Goal: Navigation & Orientation: Find specific page/section

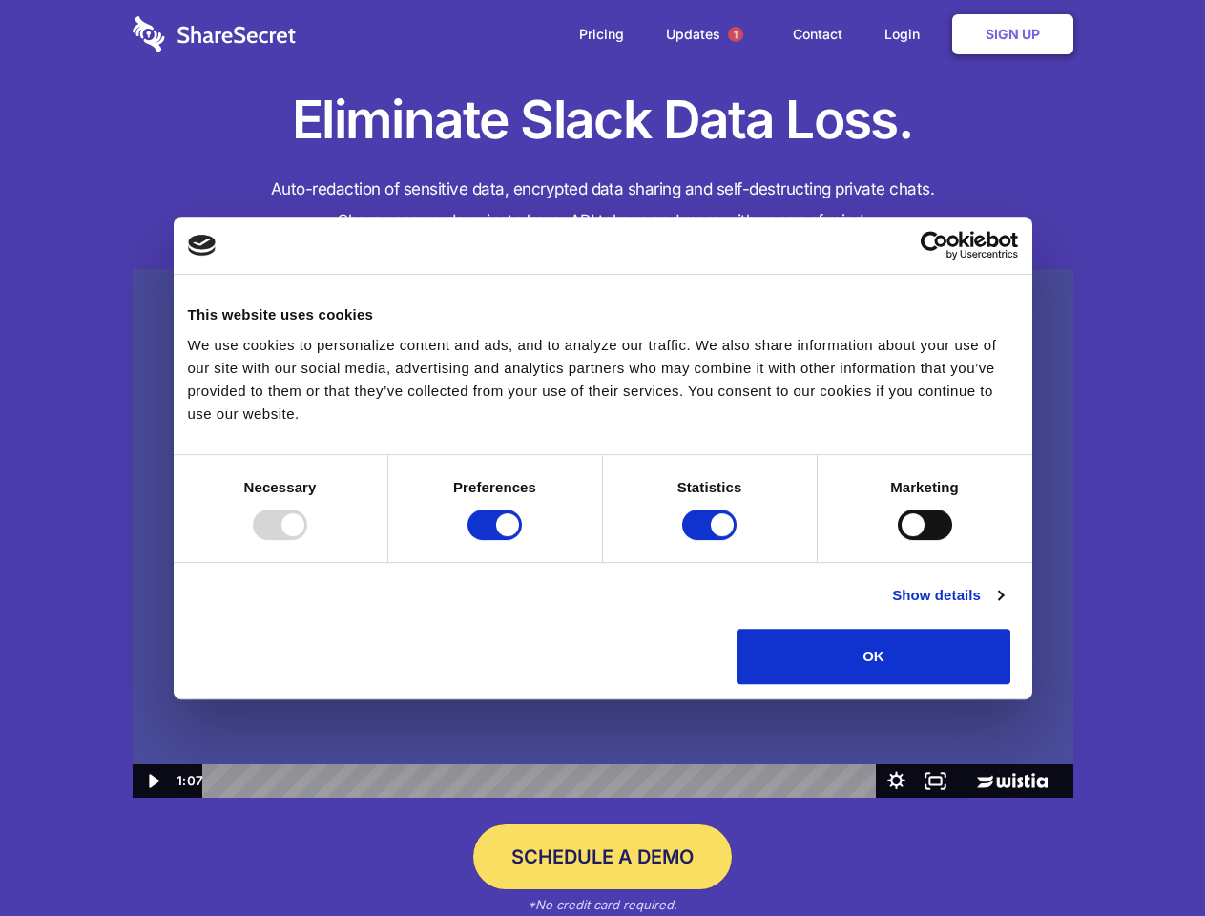
click at [602, 458] on img at bounding box center [603, 533] width 940 height 529
click at [307, 540] on div at bounding box center [280, 524] width 54 height 31
click at [522, 540] on input "Preferences" at bounding box center [494, 524] width 54 height 31
checkbox input "false"
click at [712, 540] on input "Statistics" at bounding box center [709, 524] width 54 height 31
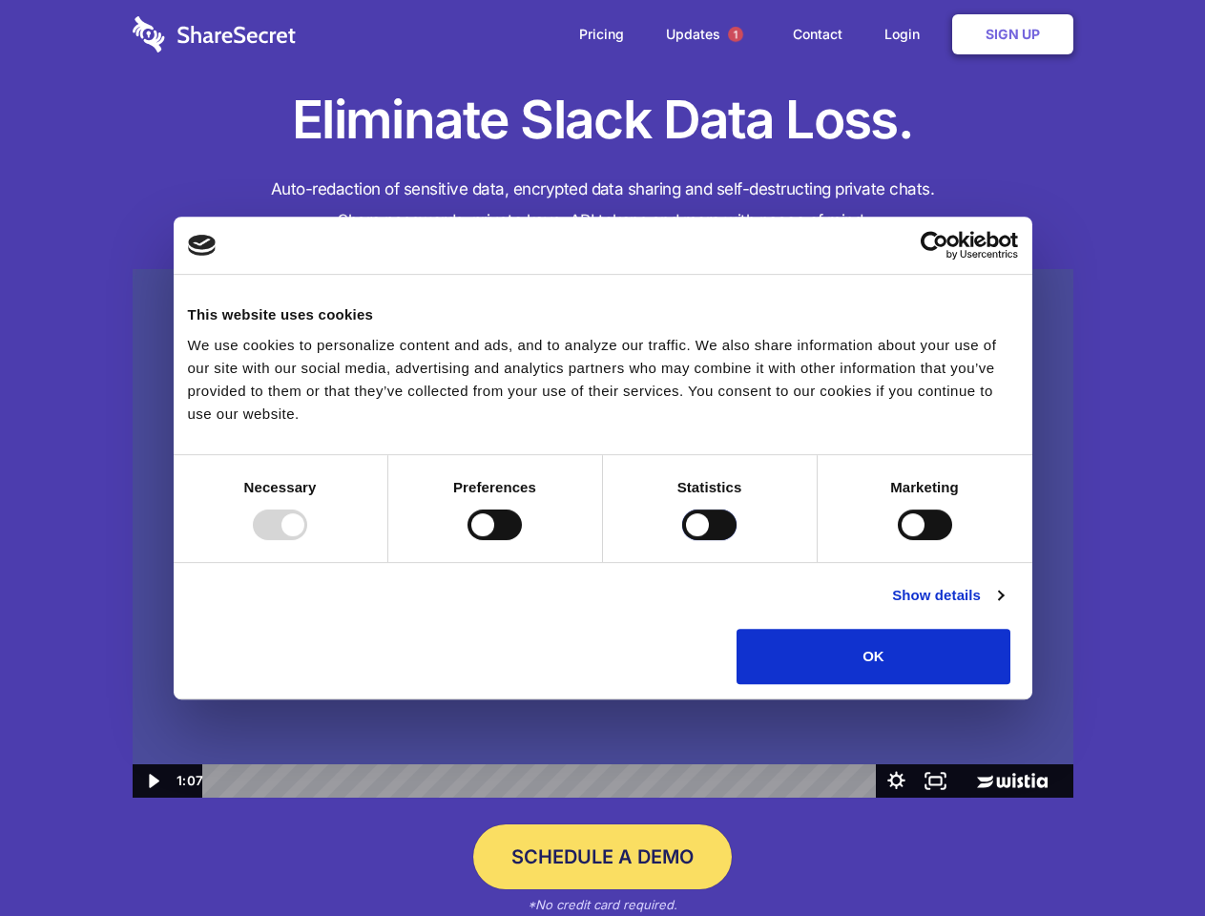
checkbox input "false"
click at [898, 540] on input "Marketing" at bounding box center [925, 524] width 54 height 31
checkbox input "true"
click at [1002, 607] on link "Show details" at bounding box center [947, 595] width 111 height 23
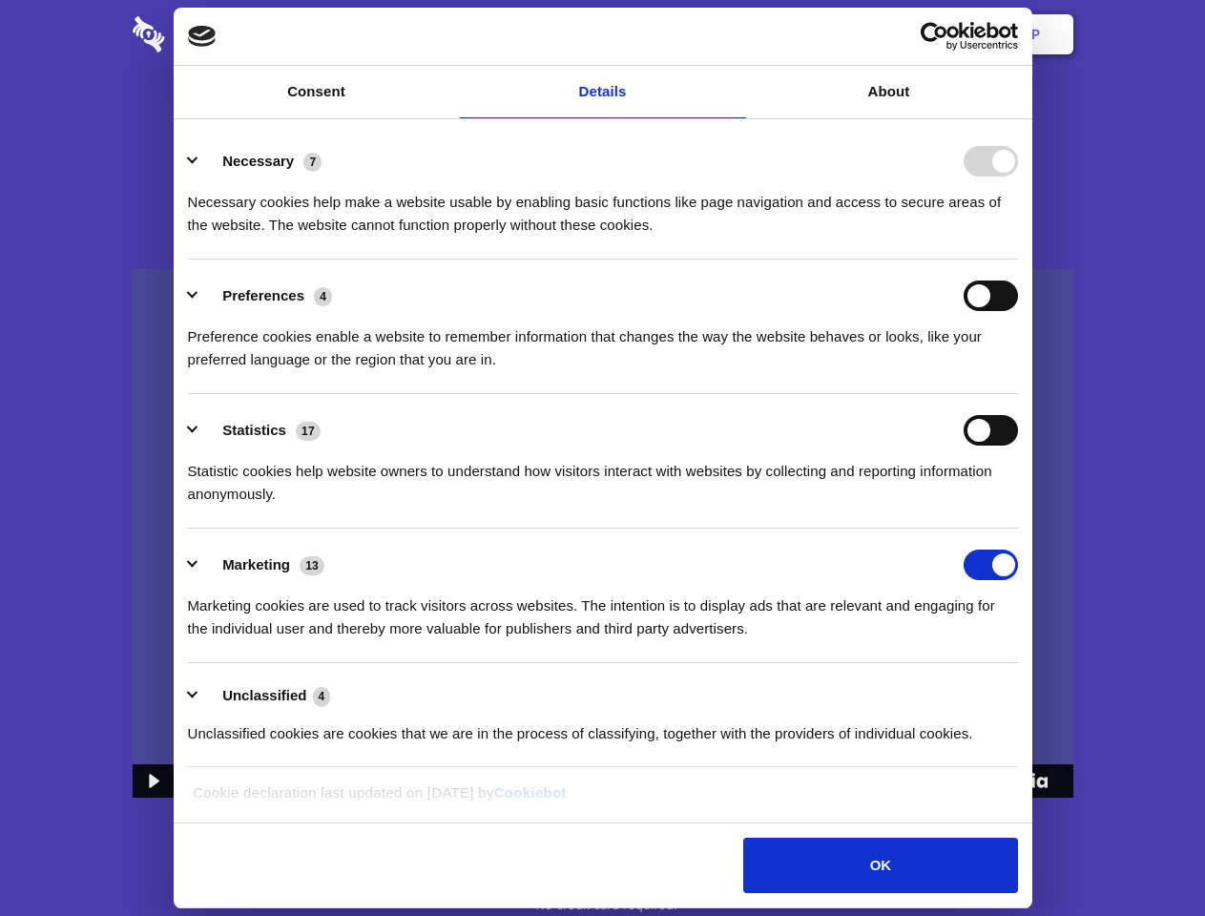
click at [1018, 259] on li "Necessary 7 Necessary cookies help make a website usable by enabling basic func…" at bounding box center [603, 192] width 830 height 134
click at [734, 34] on span "1" at bounding box center [735, 34] width 15 height 15
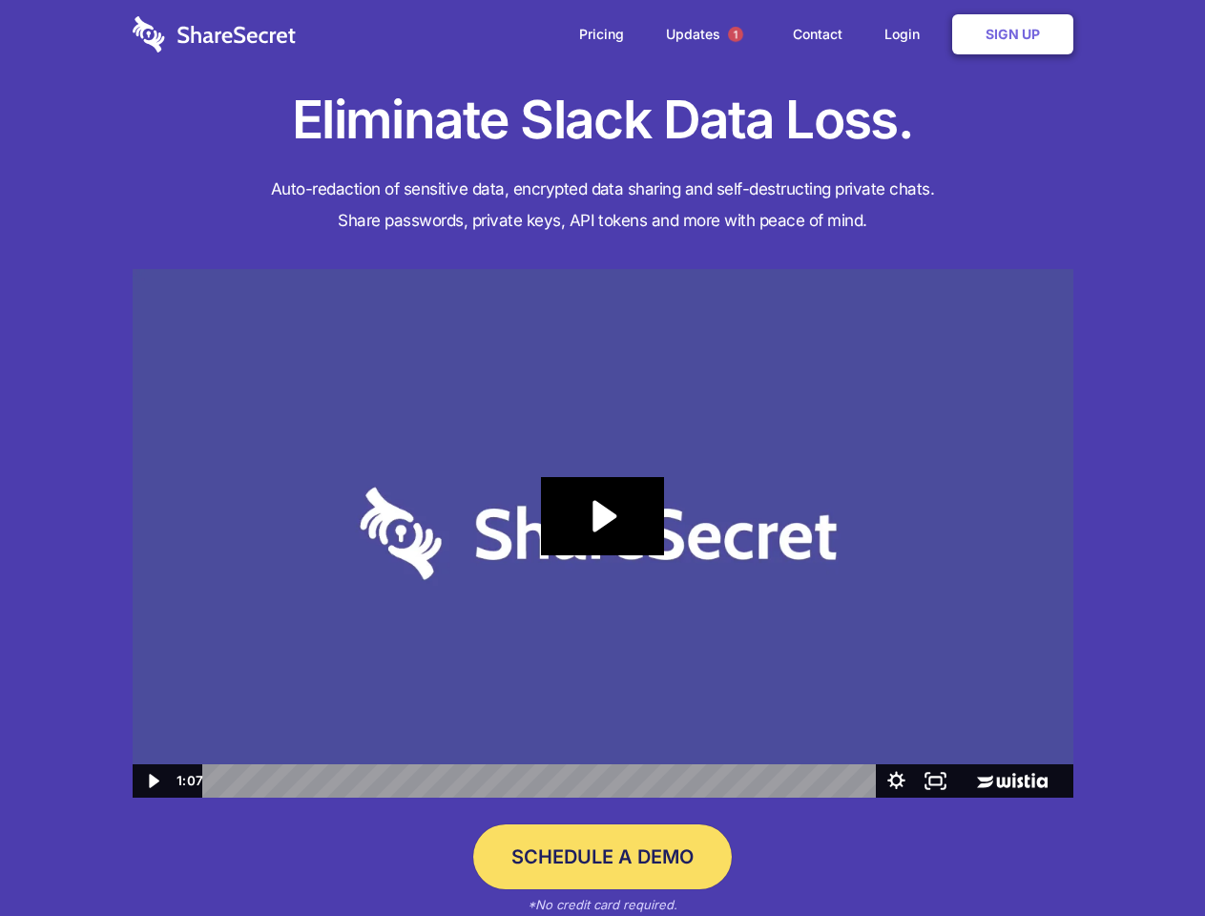
click at [603, 533] on icon "Play Video: Sharesecret Slack Extension" at bounding box center [602, 516] width 122 height 78
